Goal: Check status: Check status

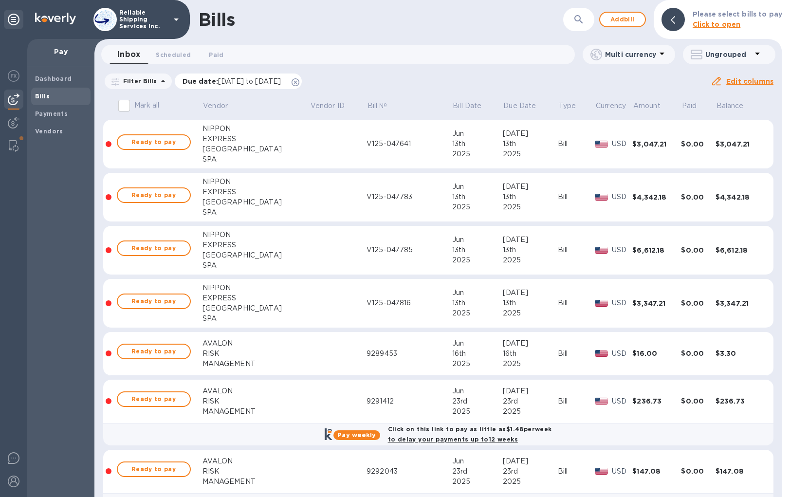
click at [299, 83] on icon at bounding box center [296, 82] width 8 height 8
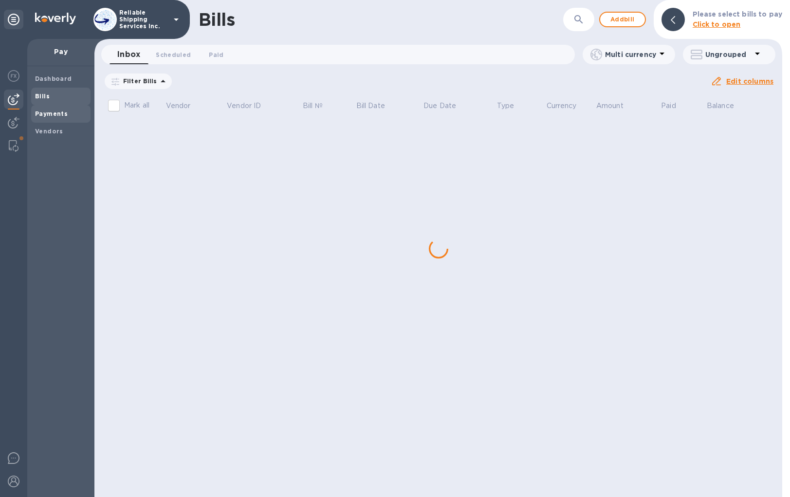
click at [57, 122] on div "Payments" at bounding box center [60, 114] width 59 height 18
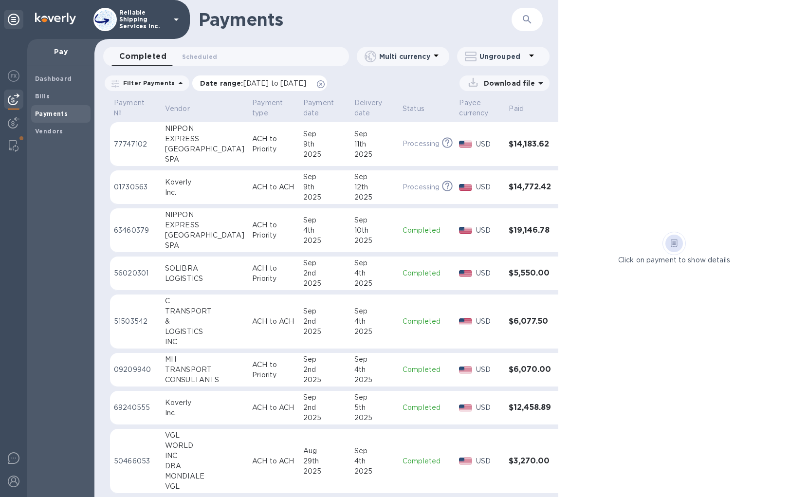
click at [325, 85] on icon at bounding box center [321, 84] width 8 height 8
click at [351, 146] on td "[DATE]" at bounding box center [375, 144] width 48 height 44
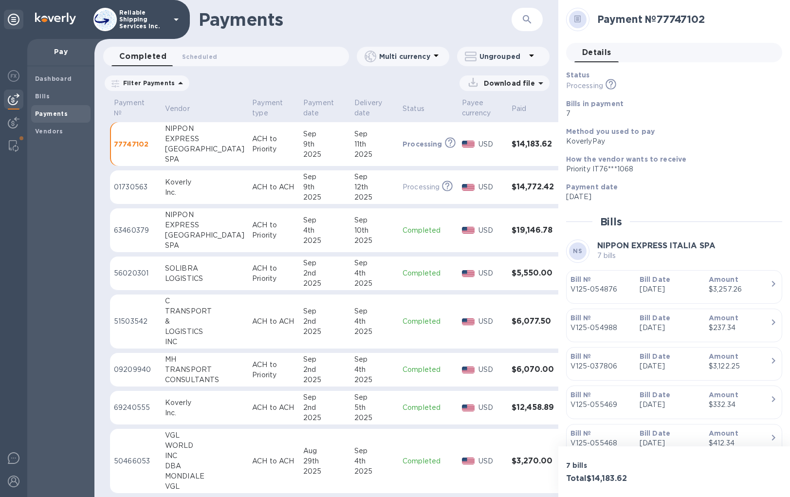
drag, startPoint x: 676, startPoint y: 93, endPoint x: 716, endPoint y: 291, distance: 202.1
click at [716, 291] on div "$3,257.26" at bounding box center [739, 289] width 61 height 10
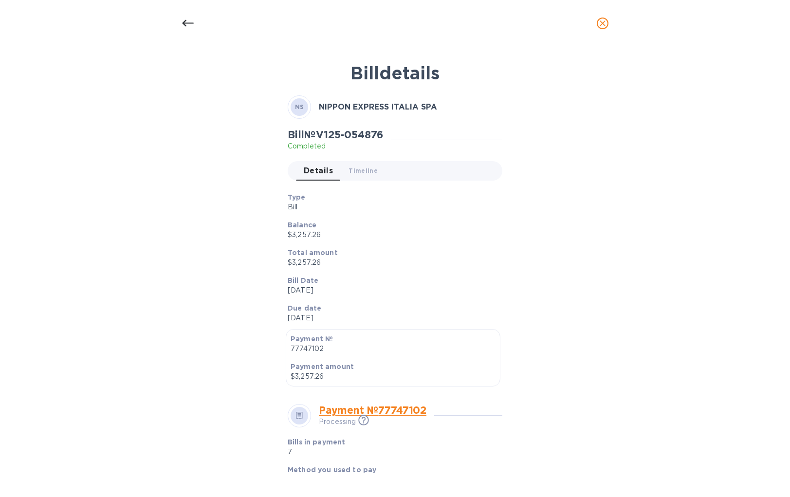
drag, startPoint x: 463, startPoint y: 115, endPoint x: 376, endPoint y: 63, distance: 100.5
click at [376, 63] on b "Bill details" at bounding box center [395, 72] width 89 height 21
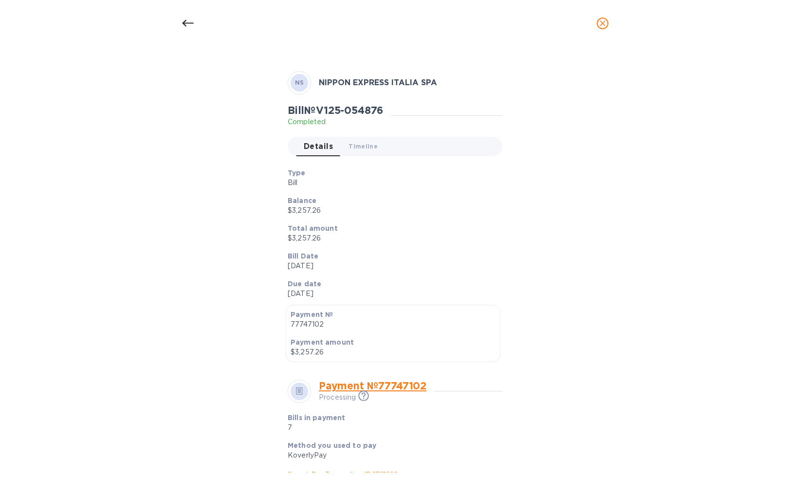
scroll to position [49, 0]
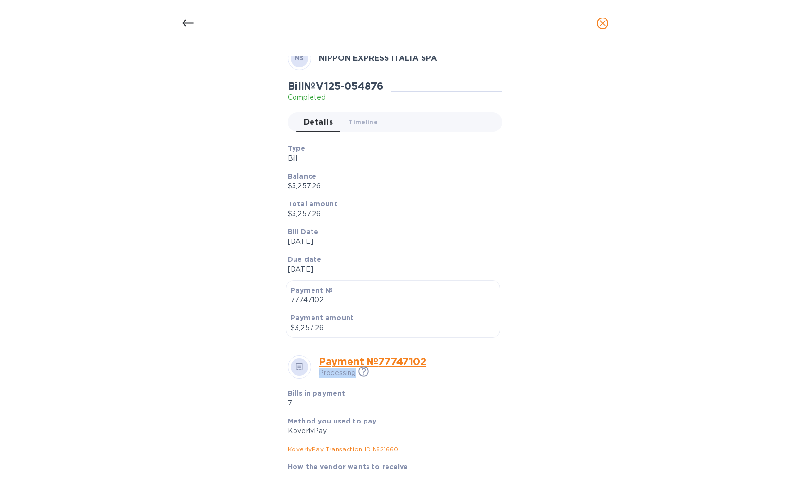
drag, startPoint x: 428, startPoint y: 361, endPoint x: 433, endPoint y: 367, distance: 7.6
click at [439, 367] on div "Payment № 77747102 Processing This payment is under compliance review, which ma…" at bounding box center [395, 366] width 215 height 23
drag, startPoint x: 318, startPoint y: 360, endPoint x: 431, endPoint y: 364, distance: 113.5
click at [431, 364] on div "Payment № 77747102 Processing This payment is under compliance review, which ma…" at bounding box center [376, 366] width 115 height 23
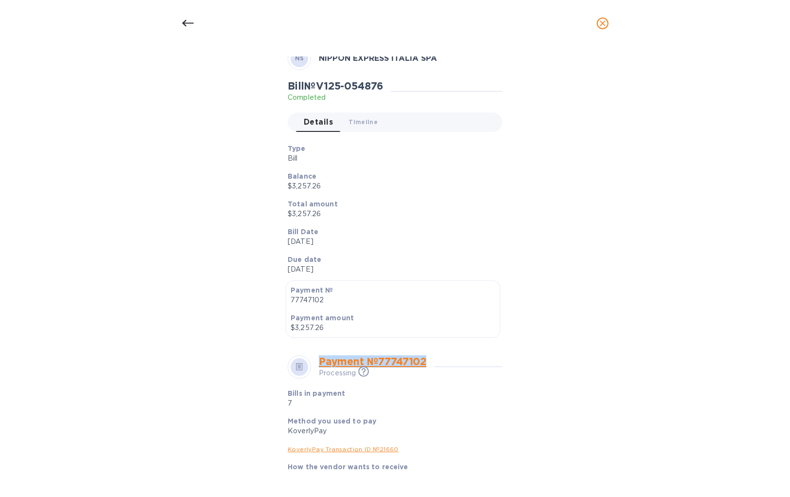
copy link "Payment № 77747102"
click at [603, 24] on icon "close" at bounding box center [603, 24] width 10 height 10
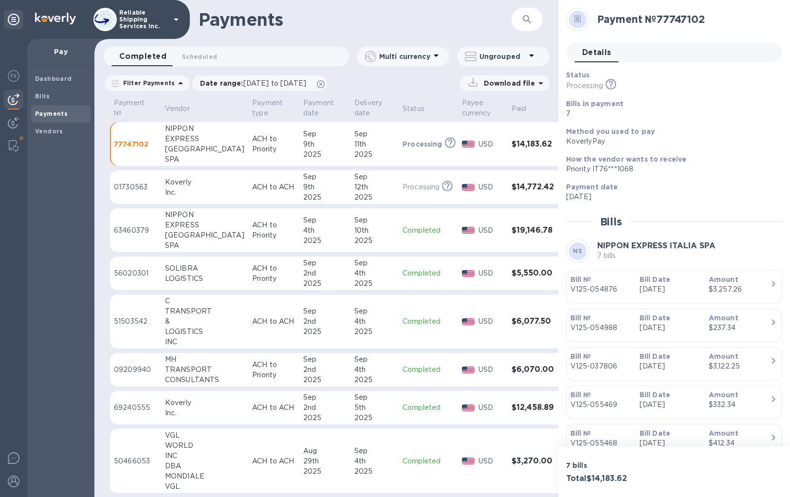
scroll to position [54, 0]
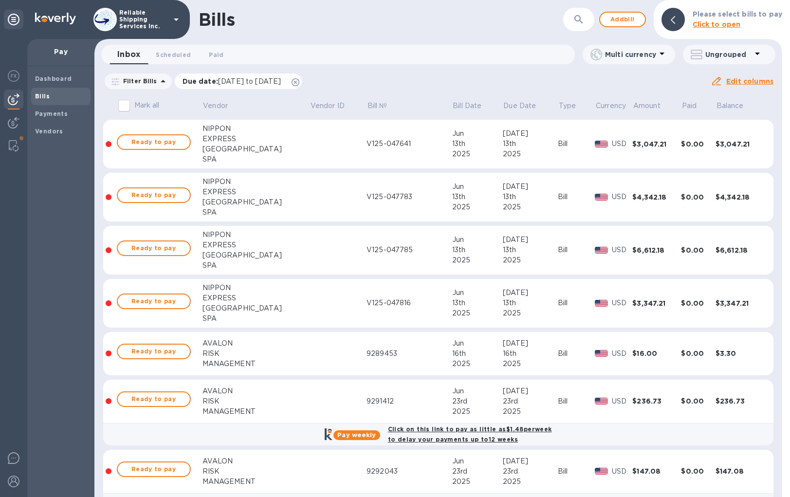
click at [299, 83] on icon at bounding box center [296, 82] width 8 height 8
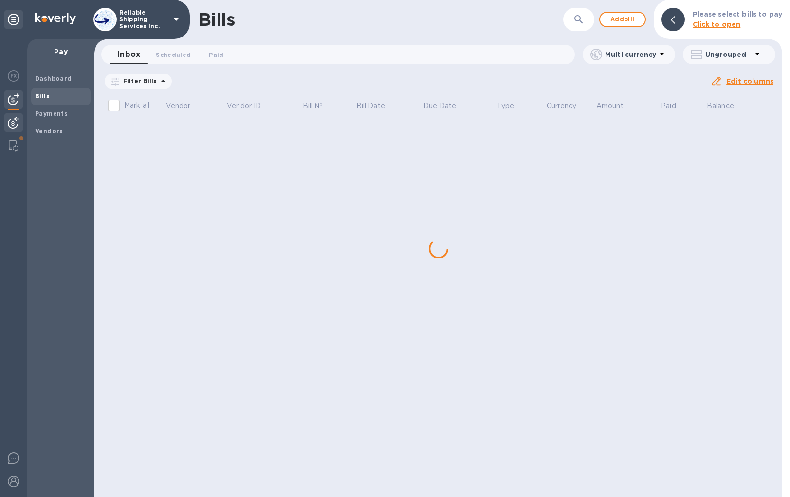
click at [16, 121] on img at bounding box center [14, 123] width 12 height 12
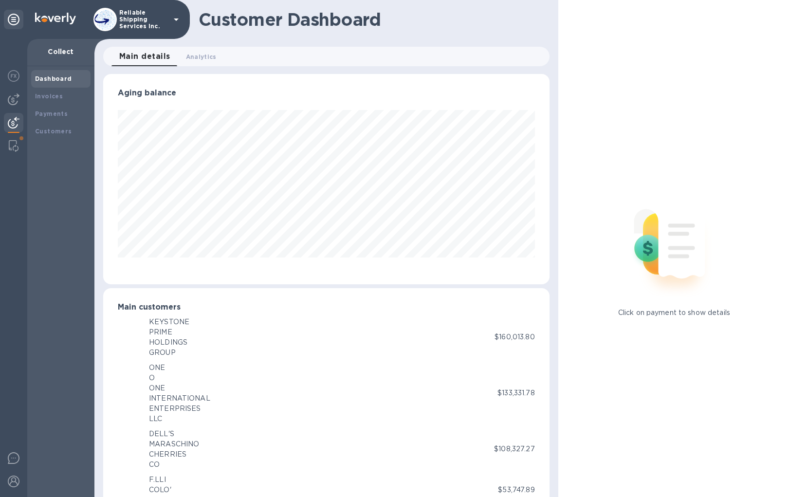
scroll to position [486703, 486471]
click at [67, 112] on div "Payments" at bounding box center [61, 114] width 52 height 10
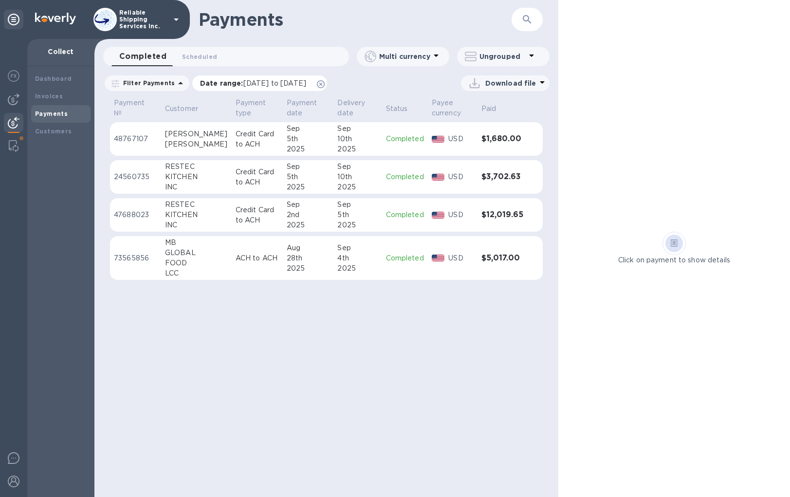
click at [325, 85] on icon at bounding box center [321, 84] width 8 height 8
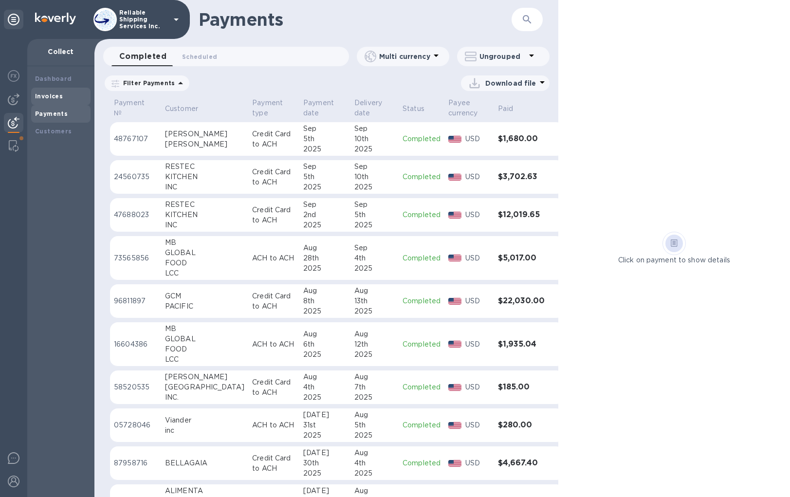
click at [55, 99] on b "Invoices" at bounding box center [49, 96] width 28 height 7
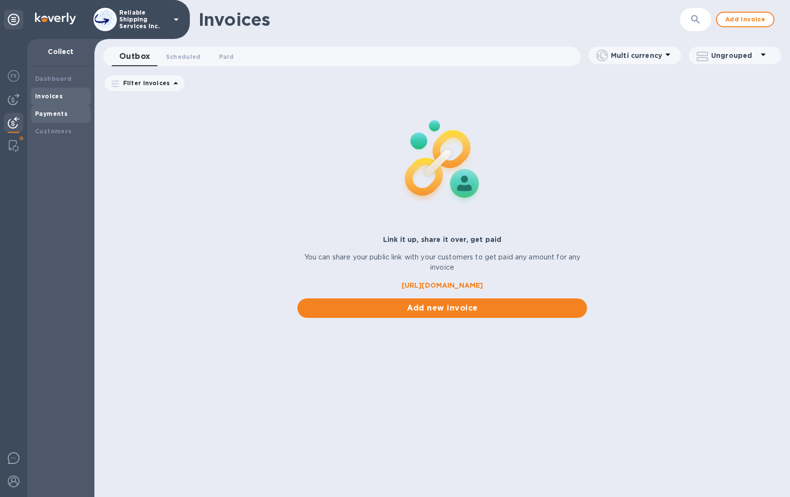
click at [55, 111] on b "Payments" at bounding box center [51, 113] width 33 height 7
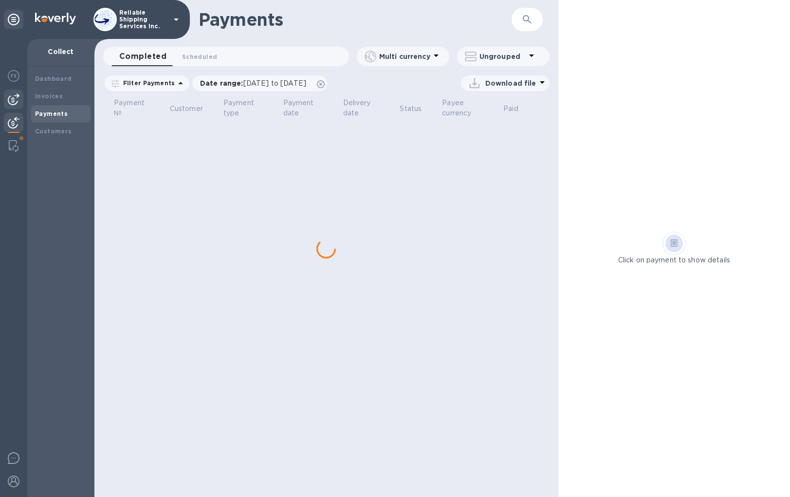
click at [12, 101] on img at bounding box center [14, 99] width 12 height 12
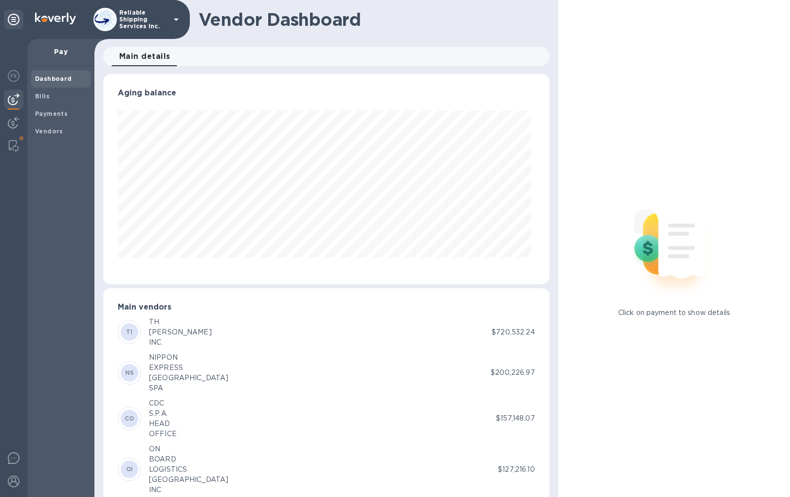
scroll to position [210, 442]
click at [64, 110] on b "Payments" at bounding box center [51, 113] width 33 height 7
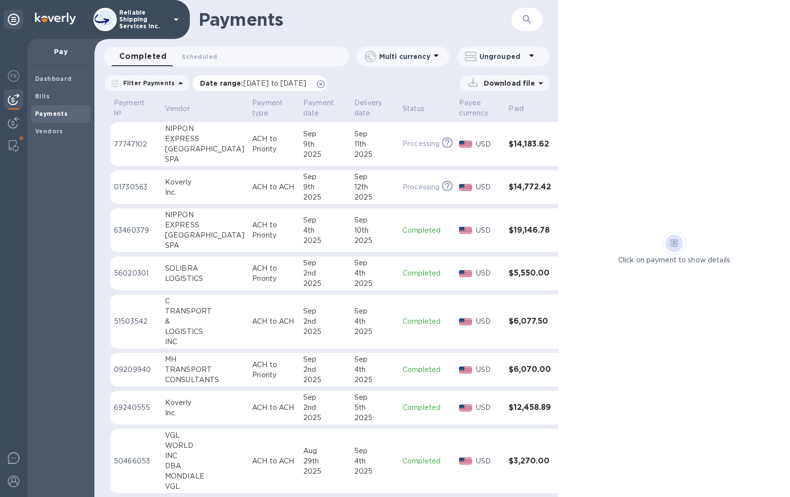
click at [325, 84] on icon at bounding box center [321, 84] width 8 height 8
click at [535, 22] on button "button" at bounding box center [527, 19] width 23 height 23
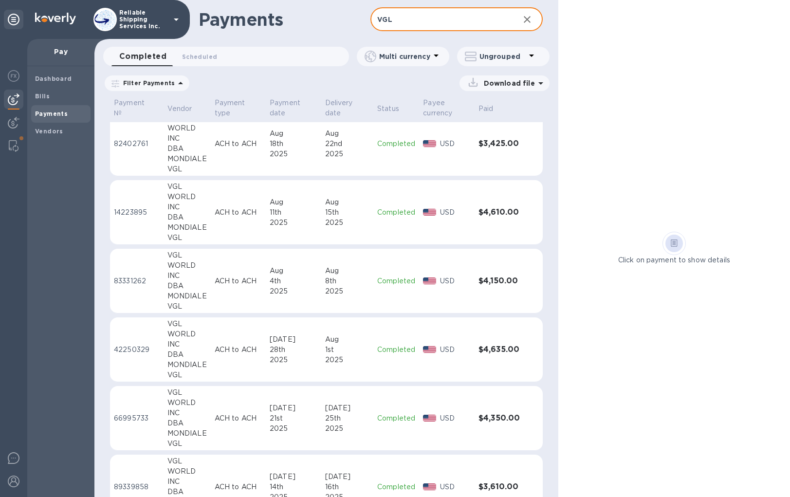
scroll to position [146, 0]
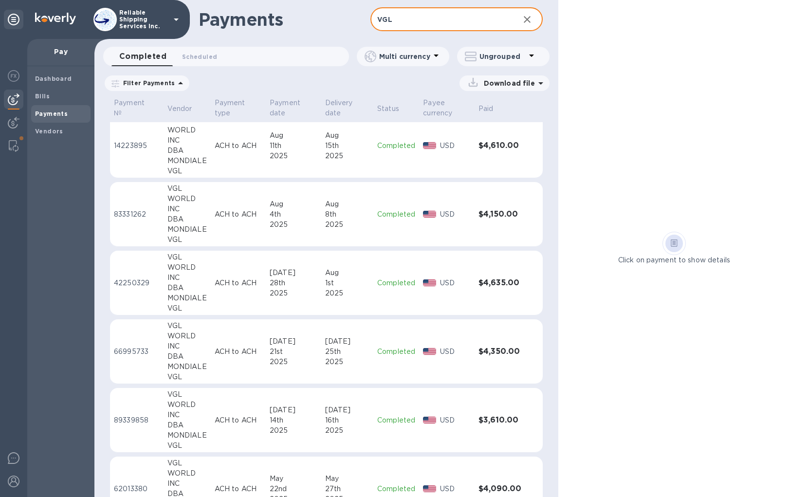
type input "VGL"
click at [315, 415] on td "Jul 14th 2025" at bounding box center [293, 420] width 55 height 65
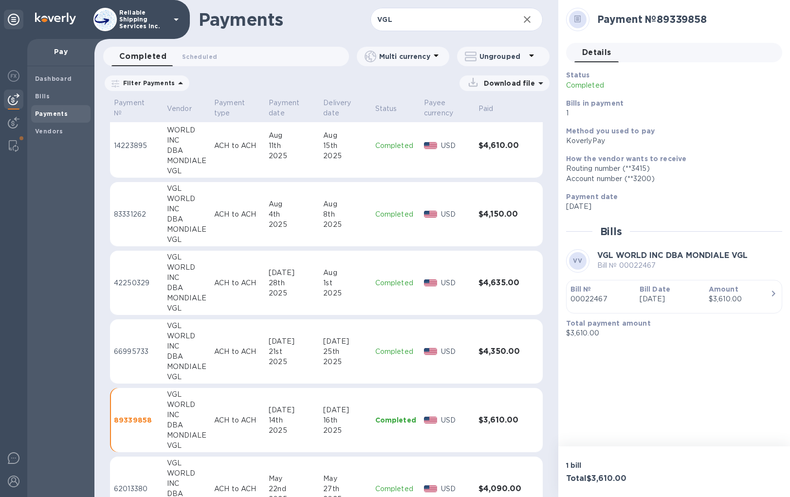
click at [640, 293] on b "Bill Date" at bounding box center [655, 289] width 31 height 8
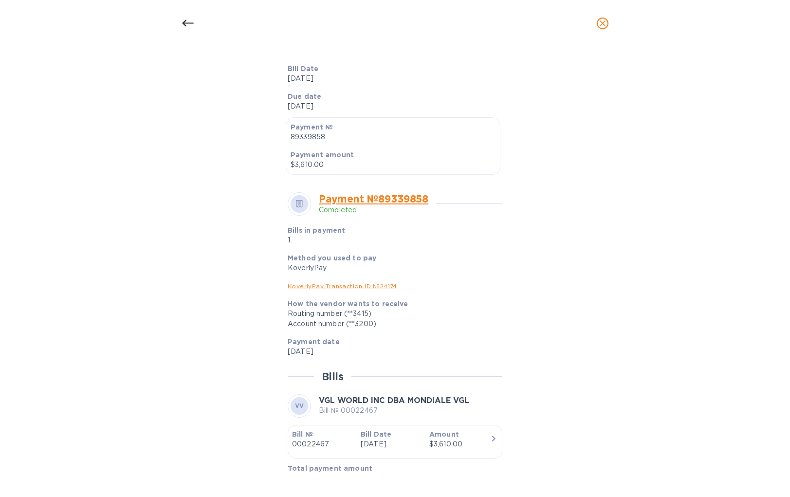
scroll to position [228, 0]
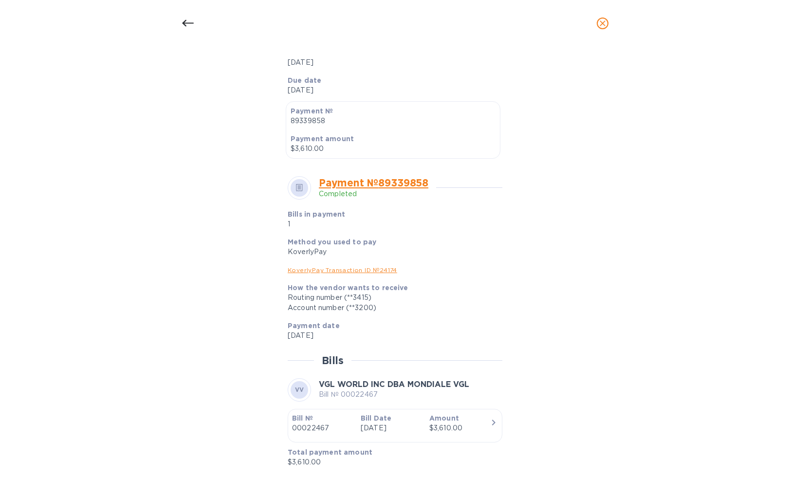
click at [451, 423] on div "$3,610.00" at bounding box center [459, 428] width 61 height 10
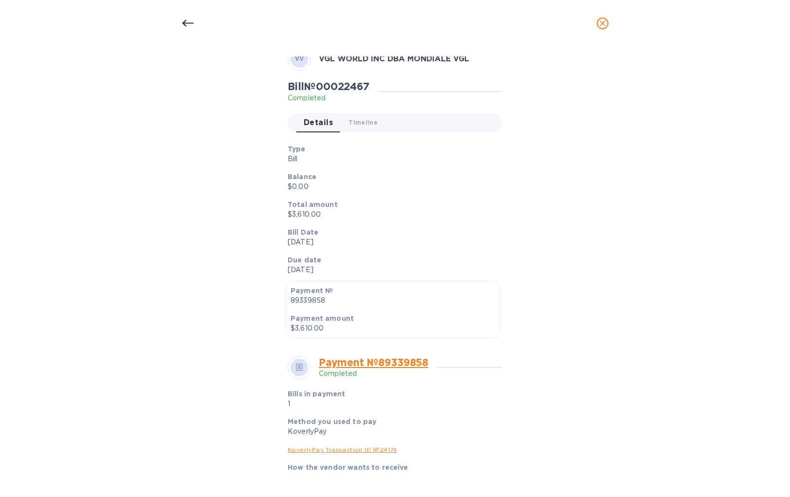
scroll to position [0, 0]
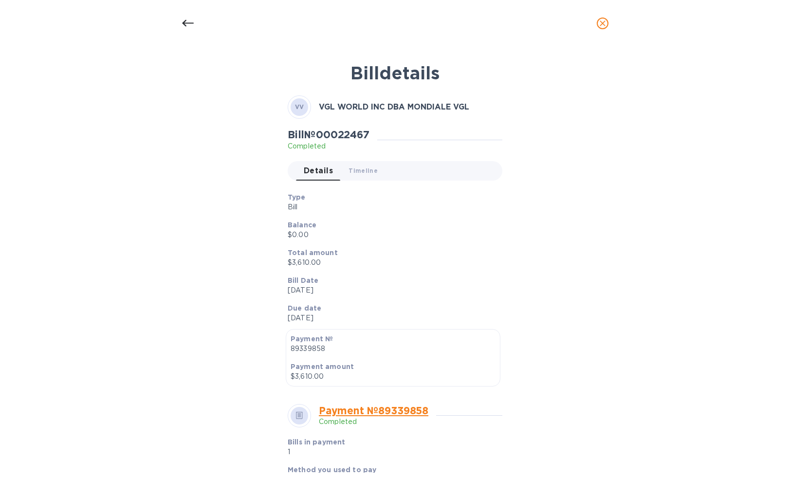
drag, startPoint x: 375, startPoint y: 135, endPoint x: 318, endPoint y: 132, distance: 56.6
click at [318, 132] on div "Bill № 00022467 Completed" at bounding box center [333, 140] width 90 height 22
copy h2 "00022467"
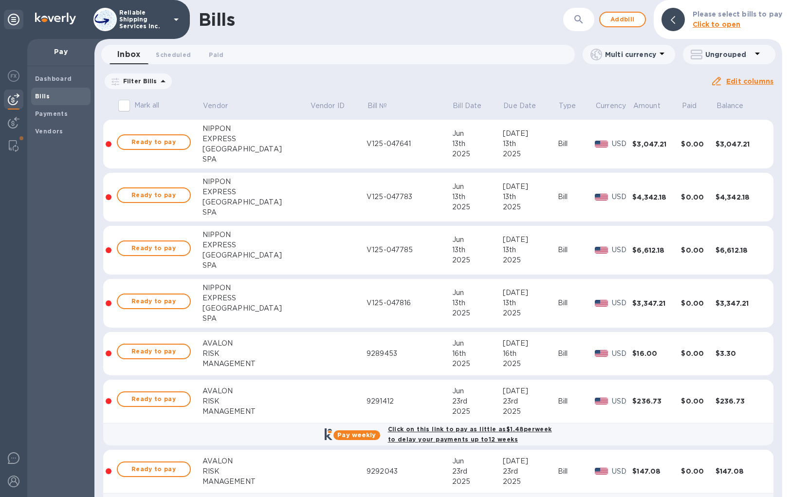
click at [582, 20] on icon "button" at bounding box center [579, 19] width 8 height 8
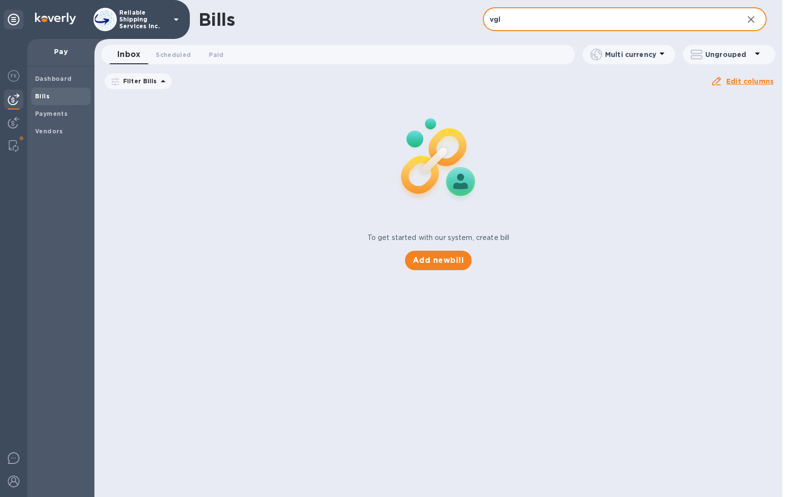
type input "vgl"
click at [0, 0] on icon at bounding box center [0, 0] width 0 height 0
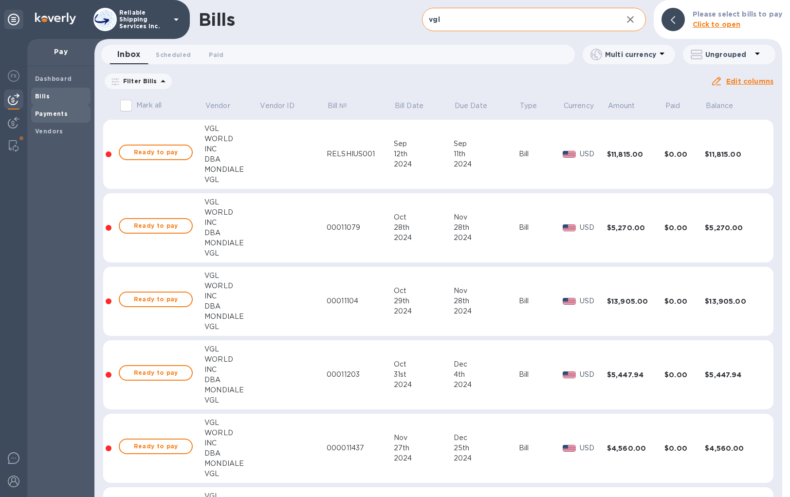
click at [59, 115] on b "Payments" at bounding box center [51, 113] width 33 height 7
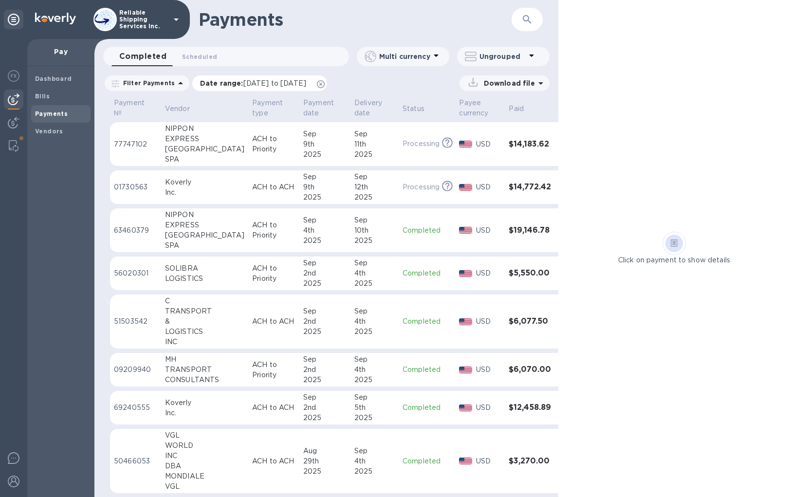
click at [325, 84] on icon at bounding box center [321, 84] width 8 height 8
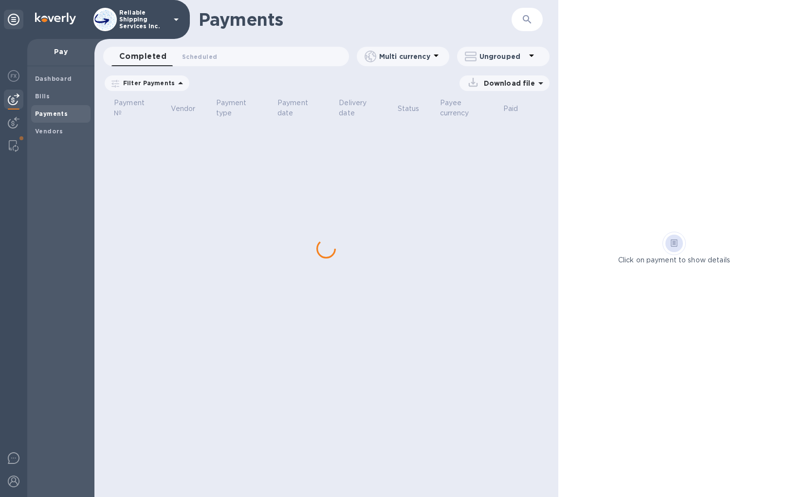
click at [523, 26] on button "button" at bounding box center [527, 19] width 23 height 23
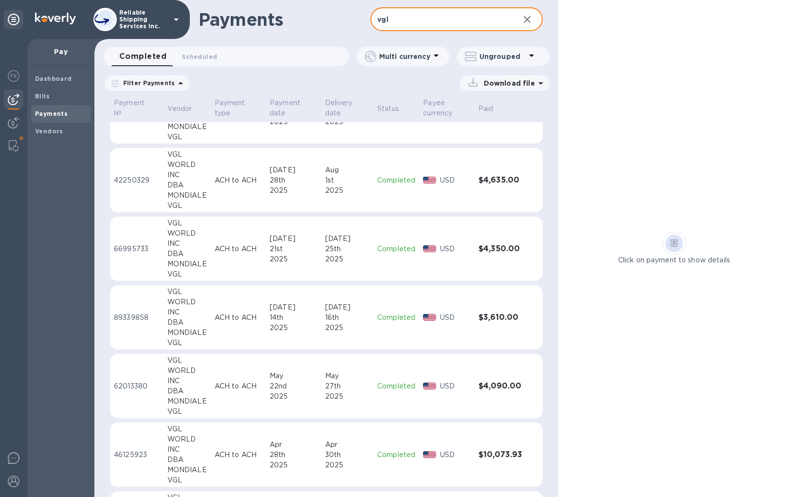
scroll to position [292, 0]
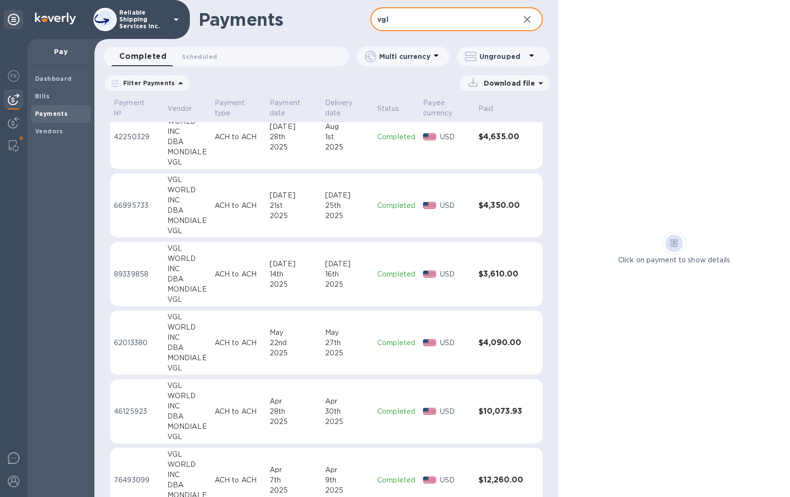
type input "vgl"
click at [258, 282] on td "ACH to ACH" at bounding box center [238, 274] width 55 height 65
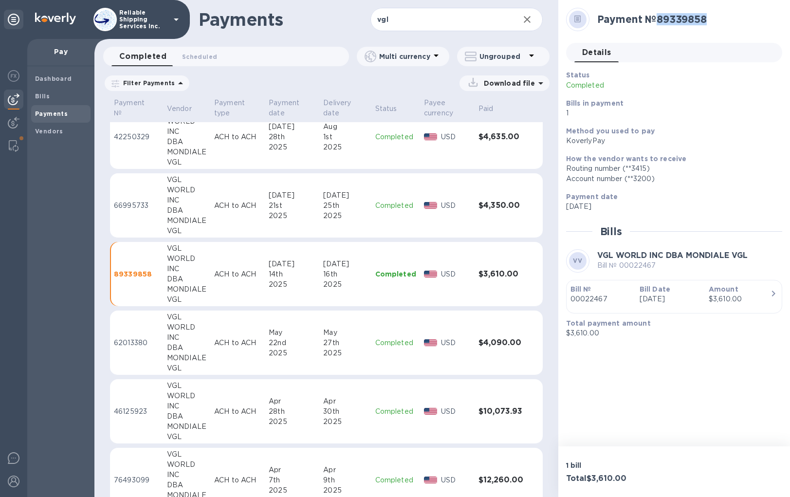
drag, startPoint x: 661, startPoint y: 18, endPoint x: 722, endPoint y: 20, distance: 61.4
click at [722, 20] on h2 "Payment № 89339858" at bounding box center [685, 19] width 177 height 12
copy h2 "89339858"
